Goal: Task Accomplishment & Management: Use online tool/utility

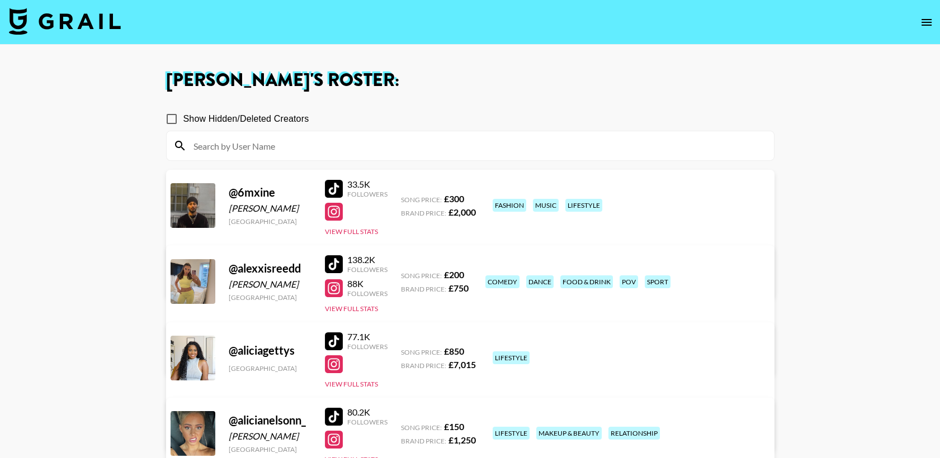
click at [333, 264] on div at bounding box center [334, 264] width 18 height 18
click at [104, 25] on img at bounding box center [65, 21] width 112 height 27
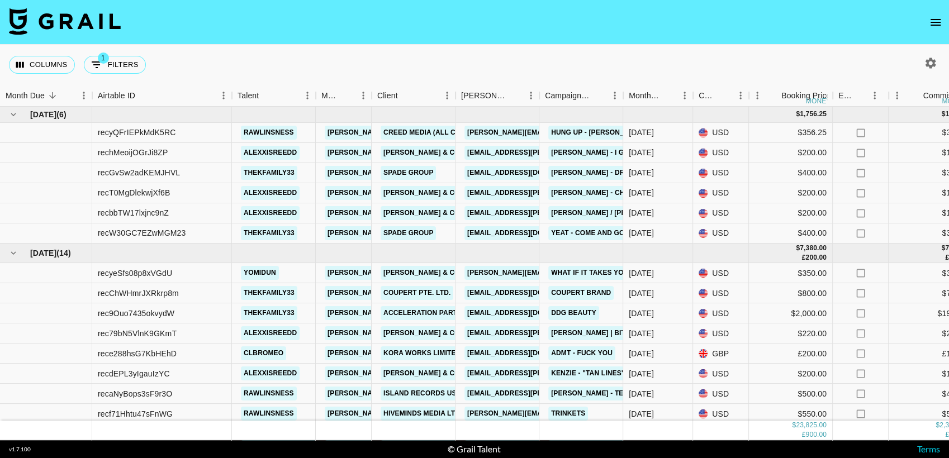
click at [926, 19] on button "open drawer" at bounding box center [935, 22] width 22 height 22
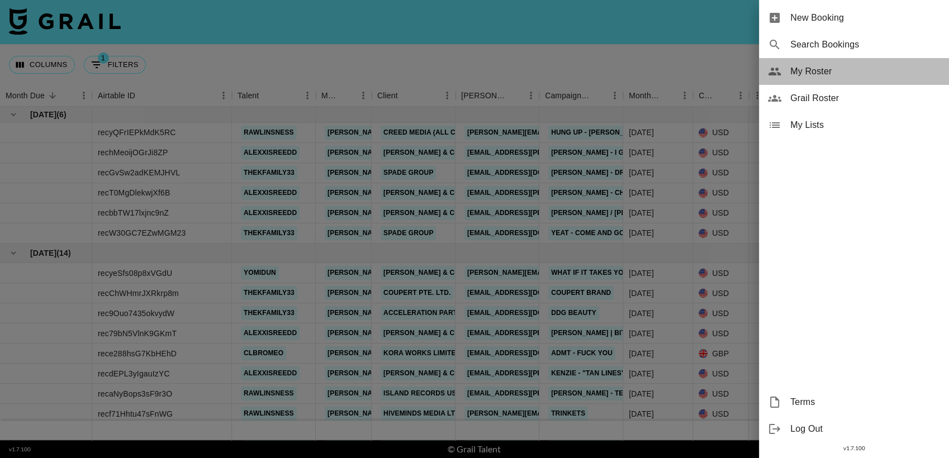
click at [821, 75] on span "My Roster" at bounding box center [865, 71] width 150 height 13
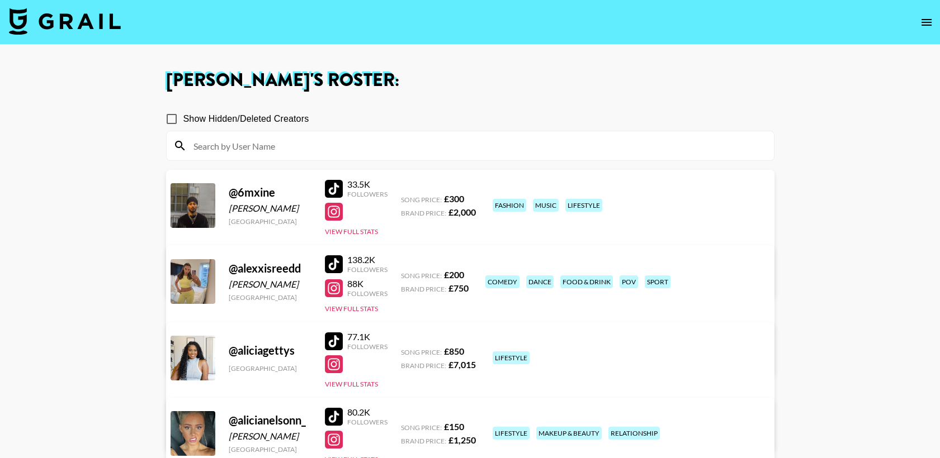
click at [338, 259] on div at bounding box center [334, 264] width 18 height 18
click at [102, 24] on img at bounding box center [65, 21] width 112 height 27
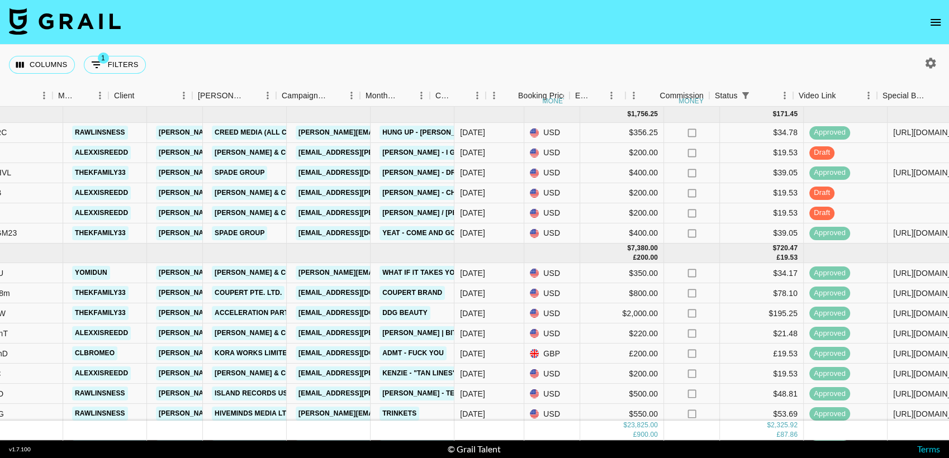
scroll to position [0, 345]
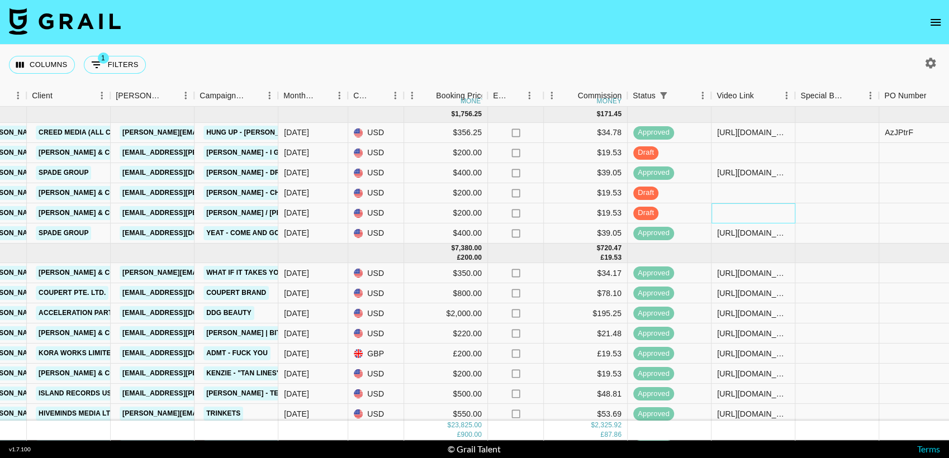
click at [723, 210] on div at bounding box center [754, 213] width 84 height 20
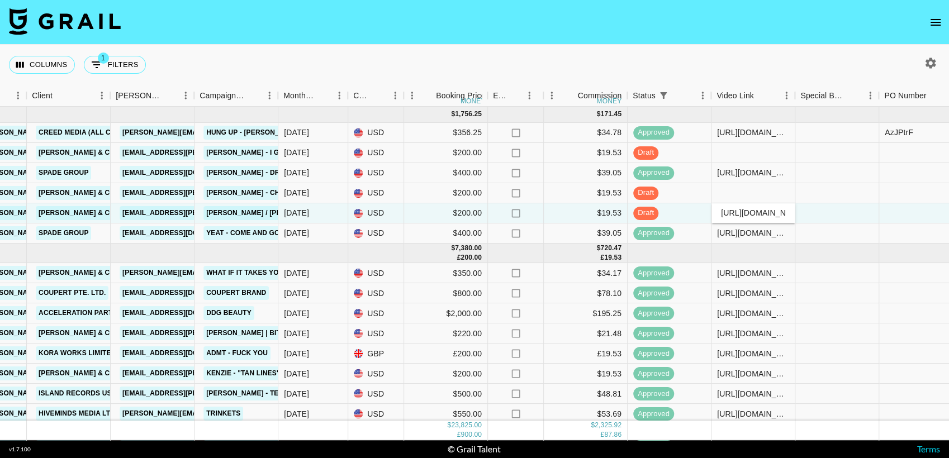
scroll to position [0, 443]
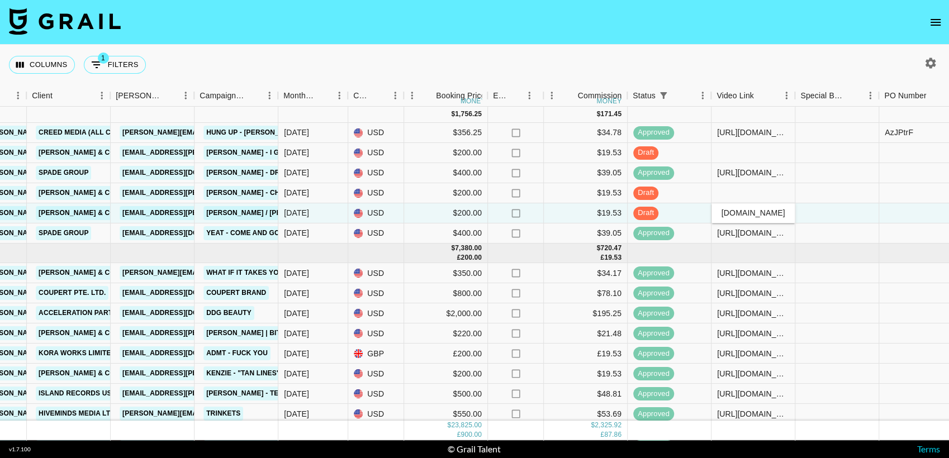
type input "https://www.tiktok.com/@alexxisreedd/video/7547874414927400214?is_from_webapp=1…"
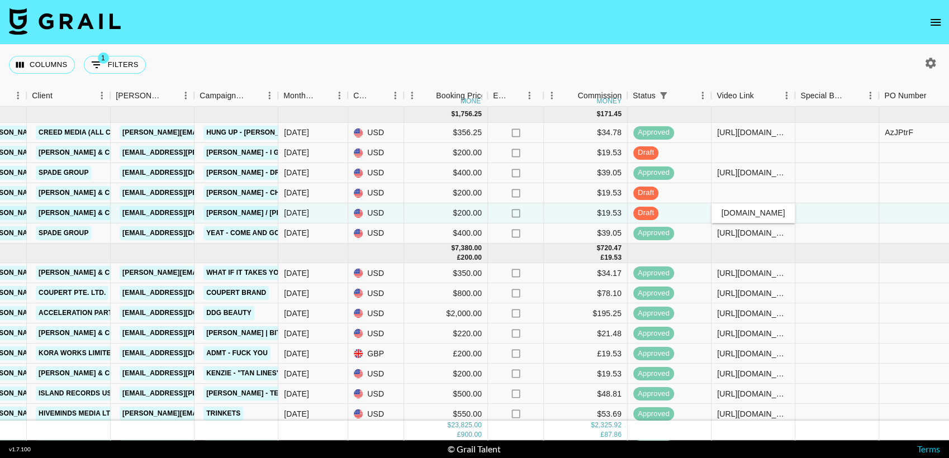
click at [704, 63] on div "Columns 1 Filters + Booking" at bounding box center [474, 65] width 949 height 40
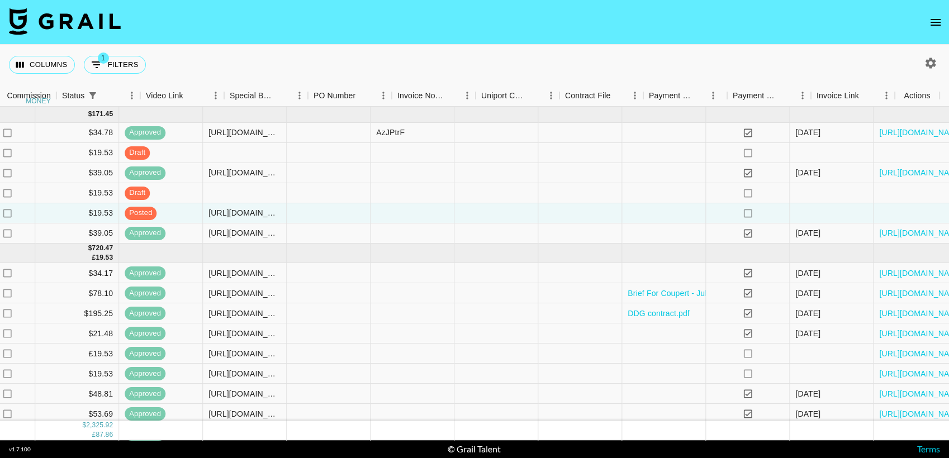
scroll to position [0, 916]
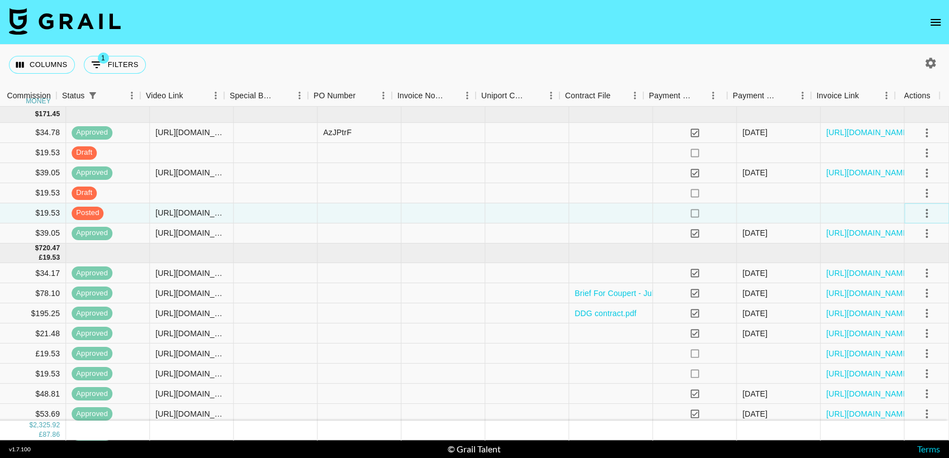
click at [920, 214] on icon "select merge strategy" at bounding box center [926, 213] width 13 height 13
click at [903, 314] on div "Approve" at bounding box center [903, 317] width 34 height 13
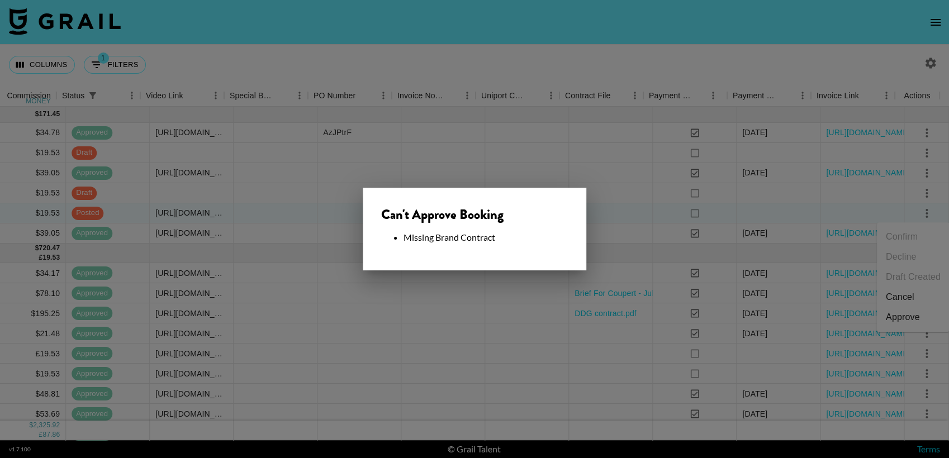
click at [464, 63] on div at bounding box center [474, 229] width 949 height 458
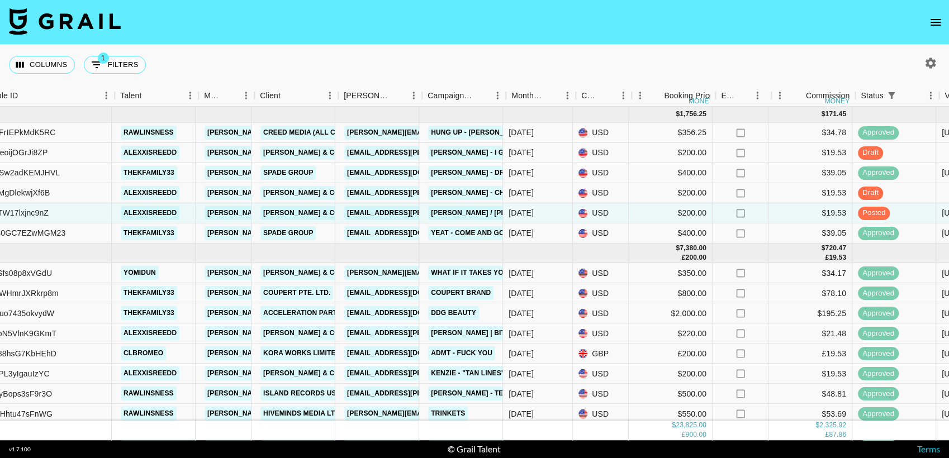
scroll to position [0, 117]
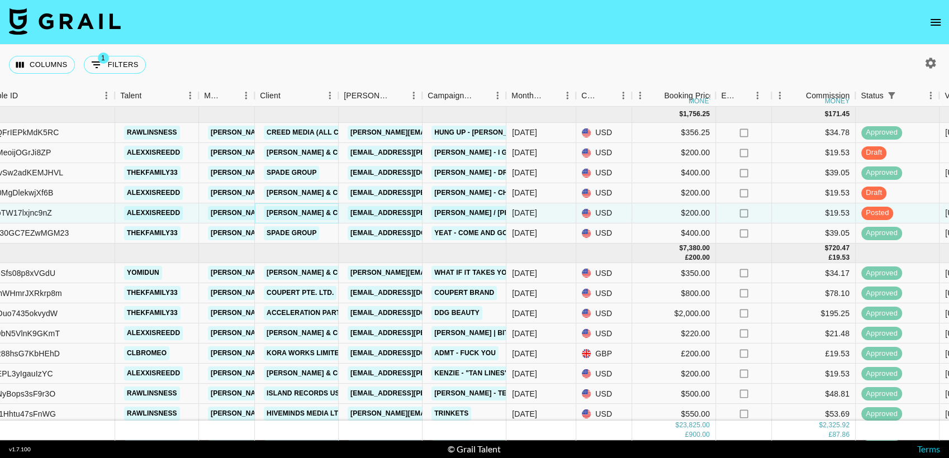
click at [306, 211] on link "[PERSON_NAME] & Co LLC" at bounding box center [312, 213] width 97 height 14
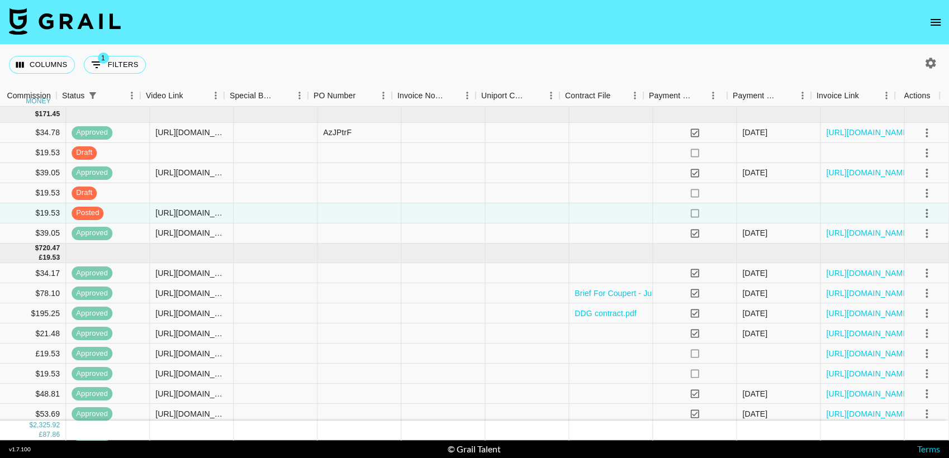
scroll to position [0, 916]
click at [920, 211] on icon "select merge strategy" at bounding box center [926, 213] width 13 height 13
click at [901, 320] on div "Approve" at bounding box center [903, 317] width 34 height 13
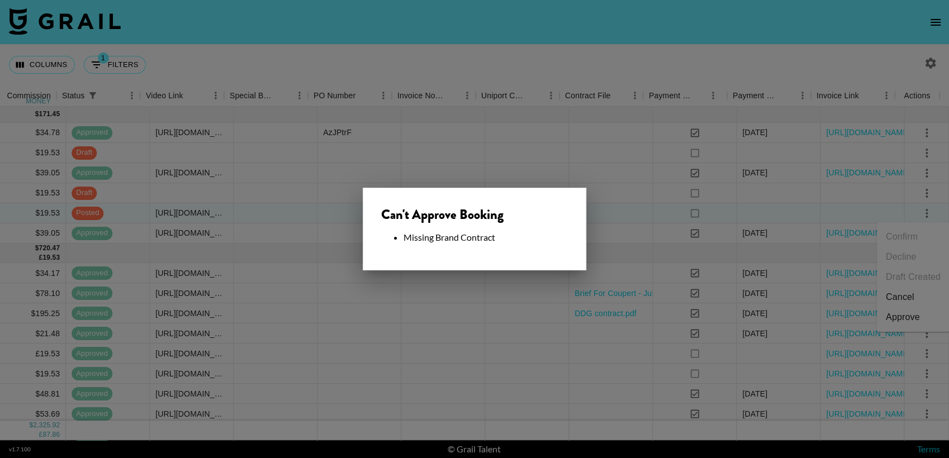
click at [506, 233] on li "Missing Brand Contract" at bounding box center [486, 237] width 164 height 11
click at [604, 82] on div at bounding box center [474, 229] width 949 height 458
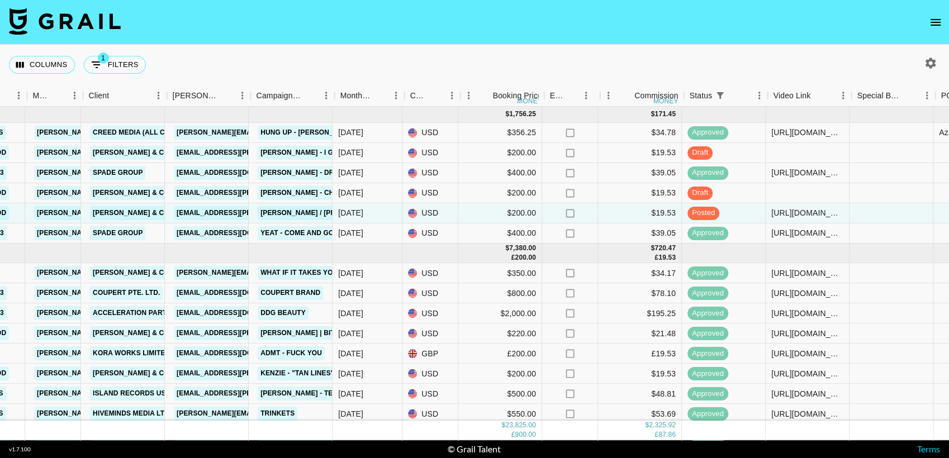
scroll to position [0, 0]
